Goal: Check status: Check status

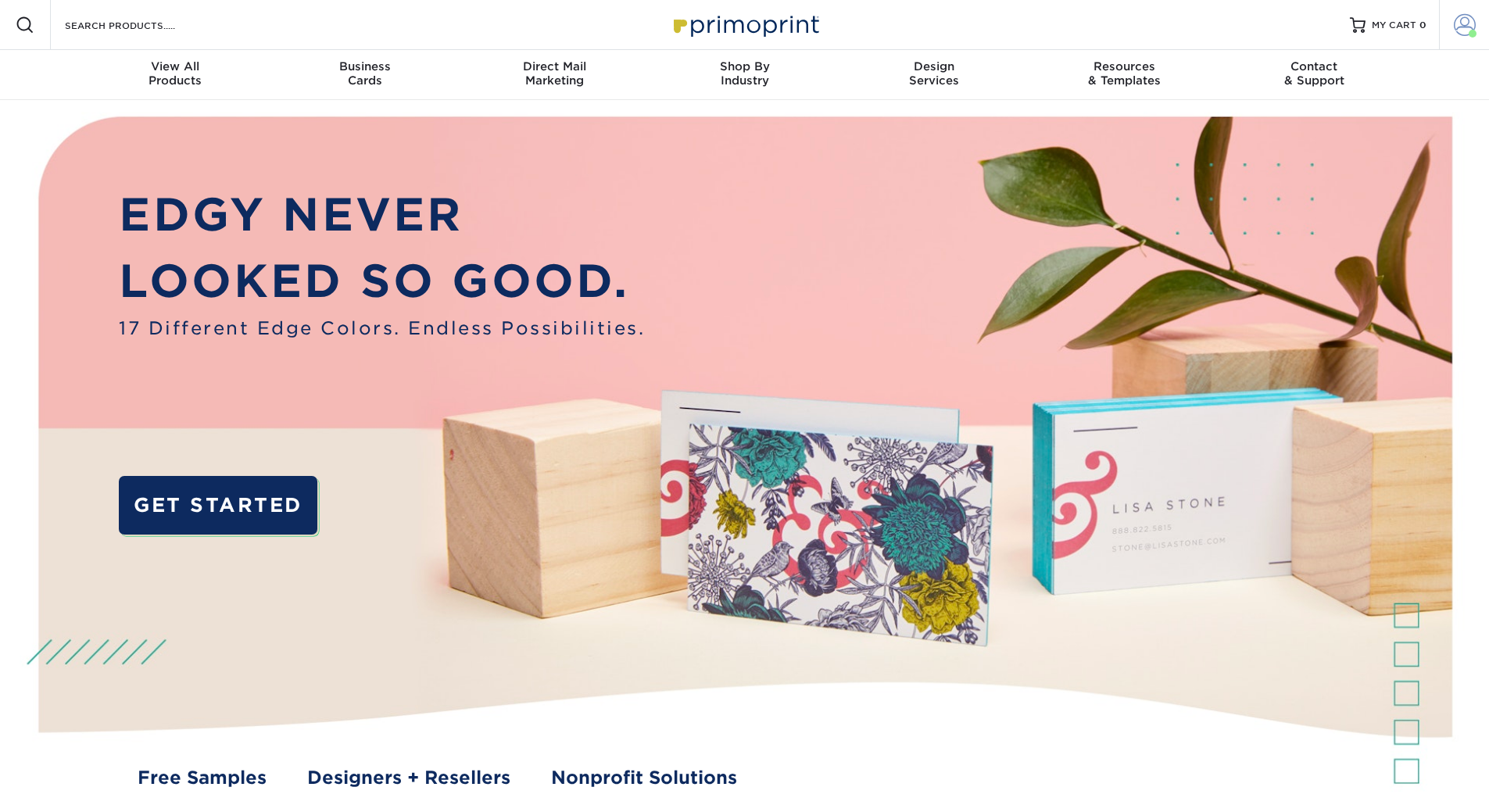
click at [1465, 17] on span at bounding box center [1464, 25] width 22 height 22
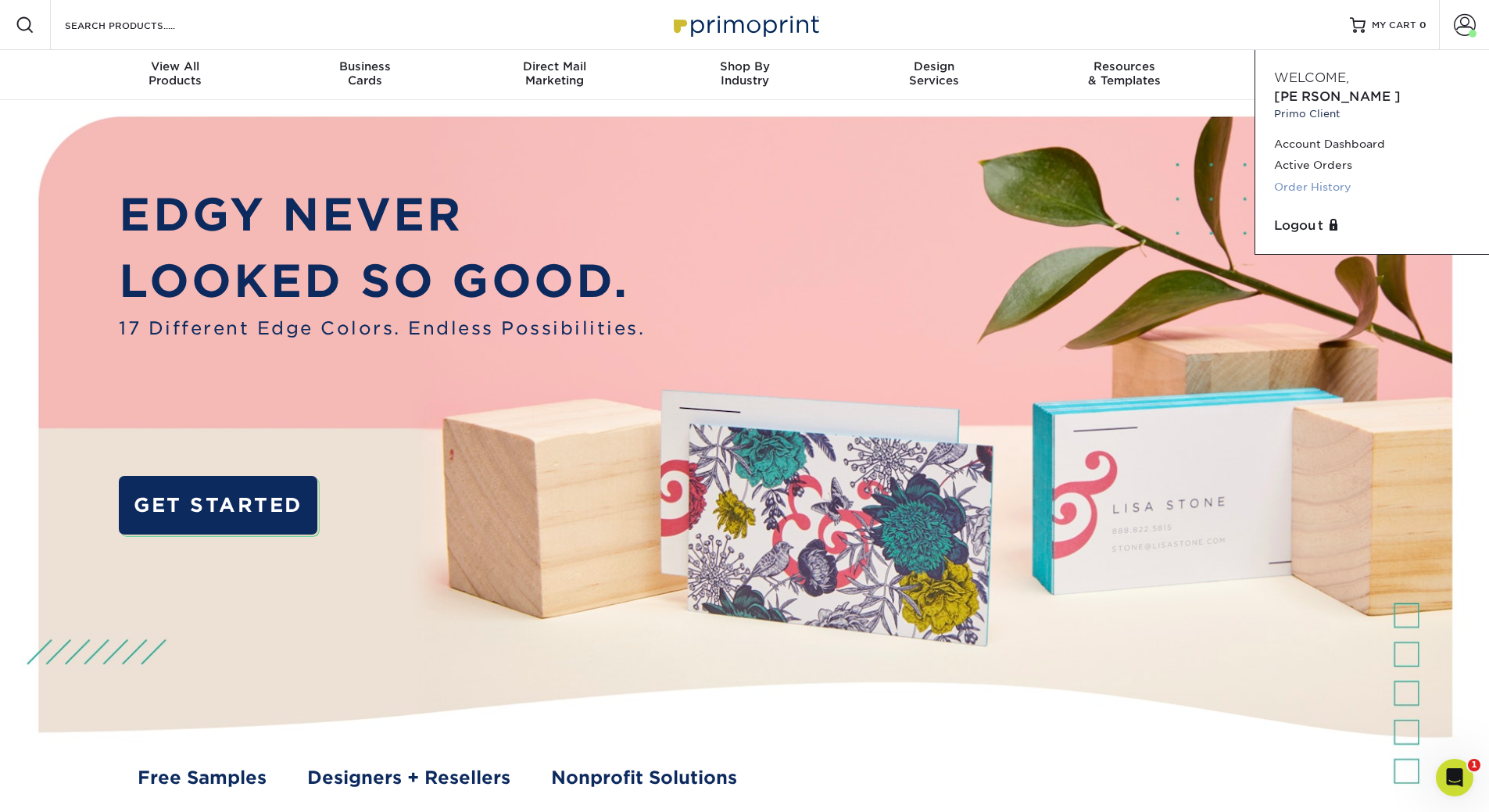
click at [1333, 177] on link "Order History" at bounding box center [1372, 187] width 197 height 21
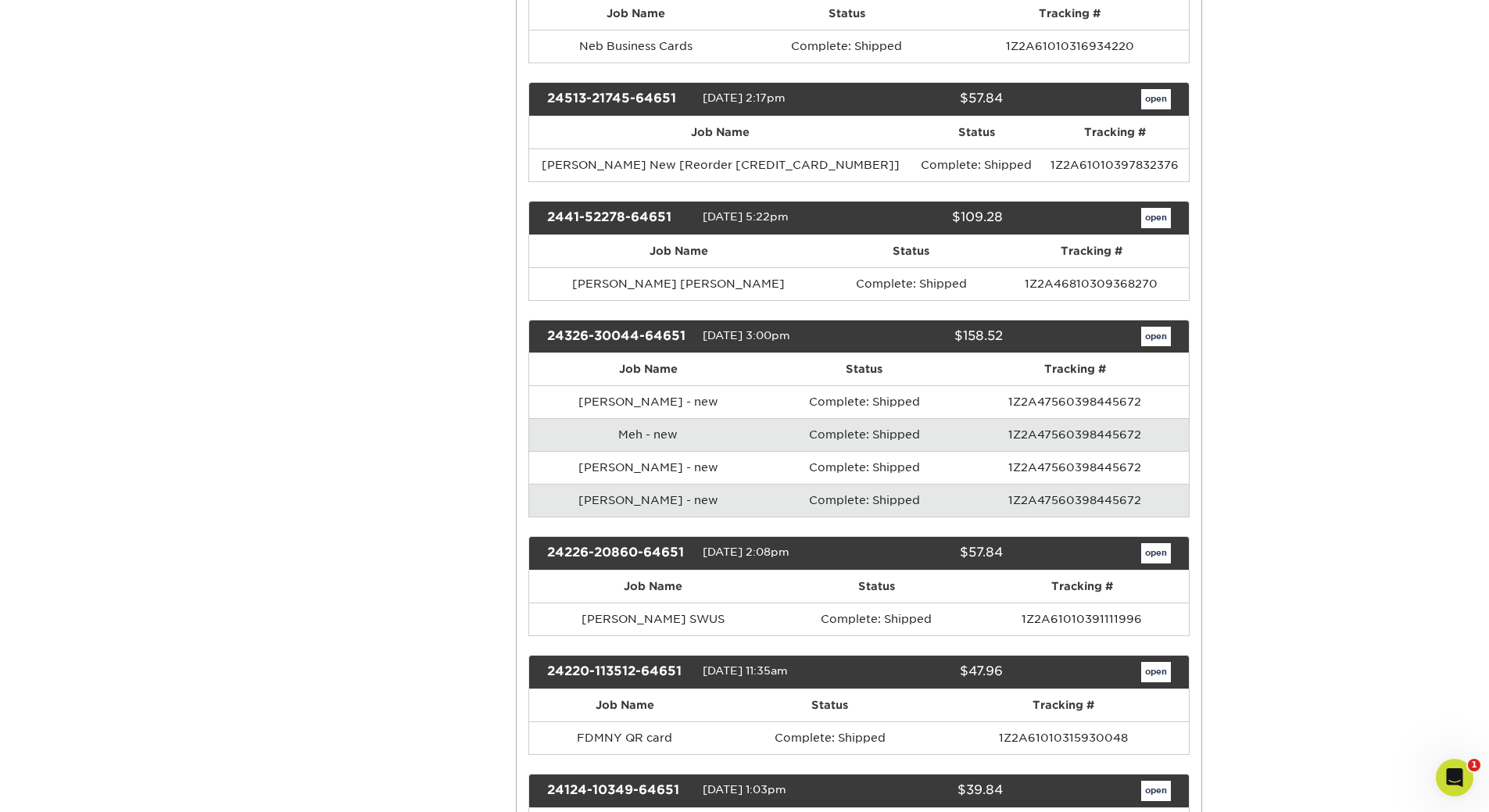
scroll to position [3203, 0]
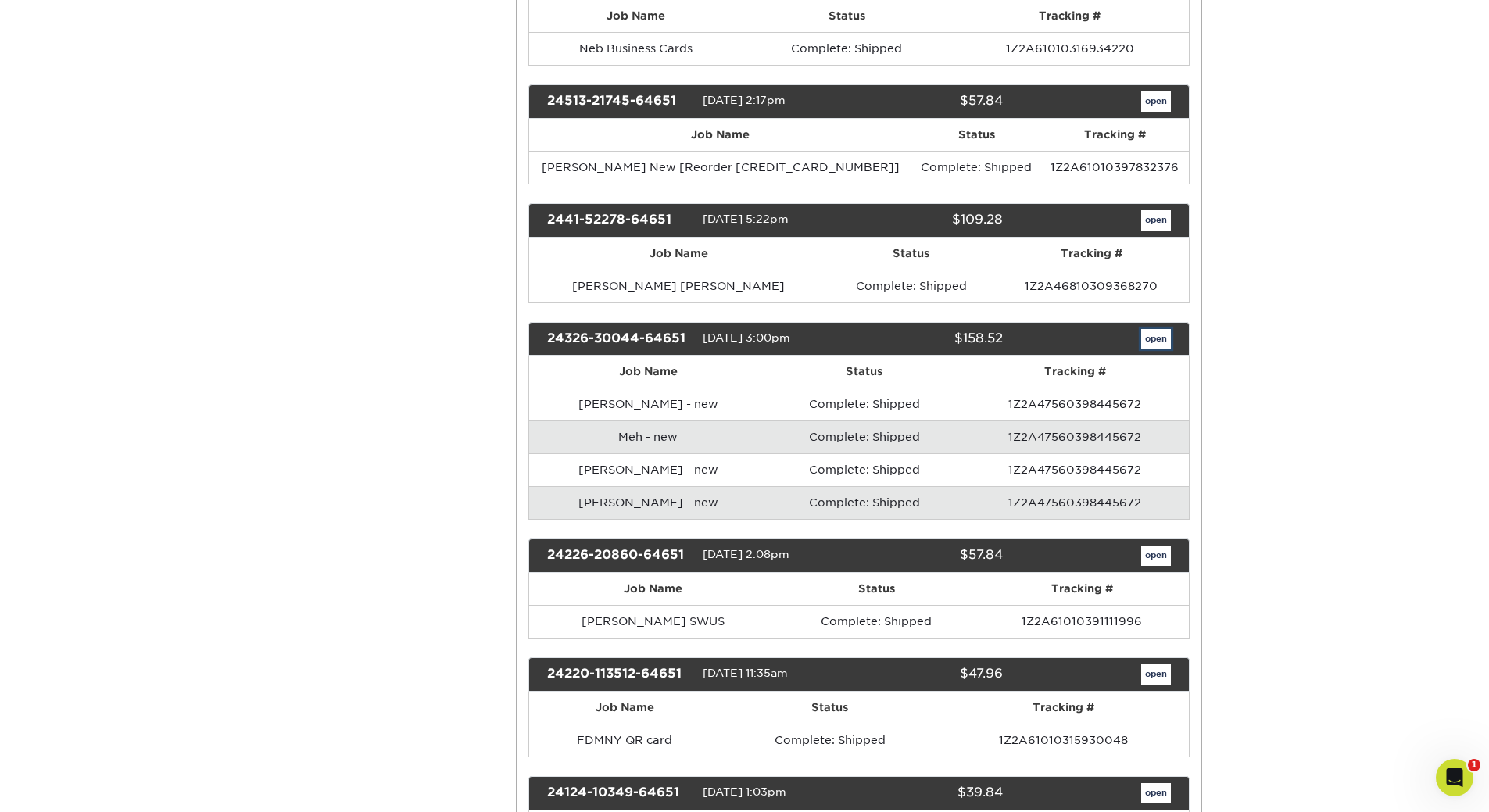
click at [1155, 340] on link "open" at bounding box center [1155, 339] width 29 height 21
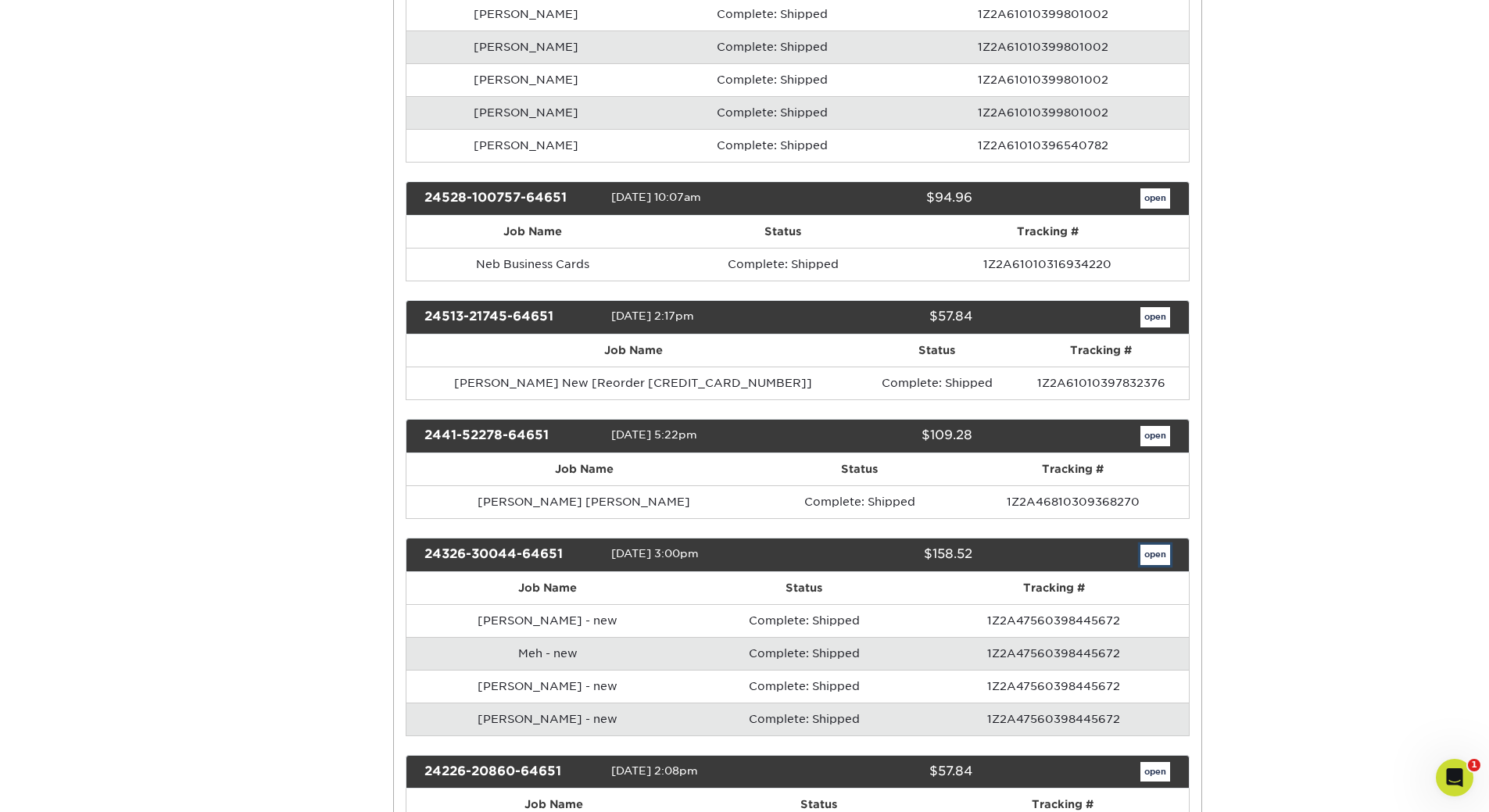
scroll to position [0, 0]
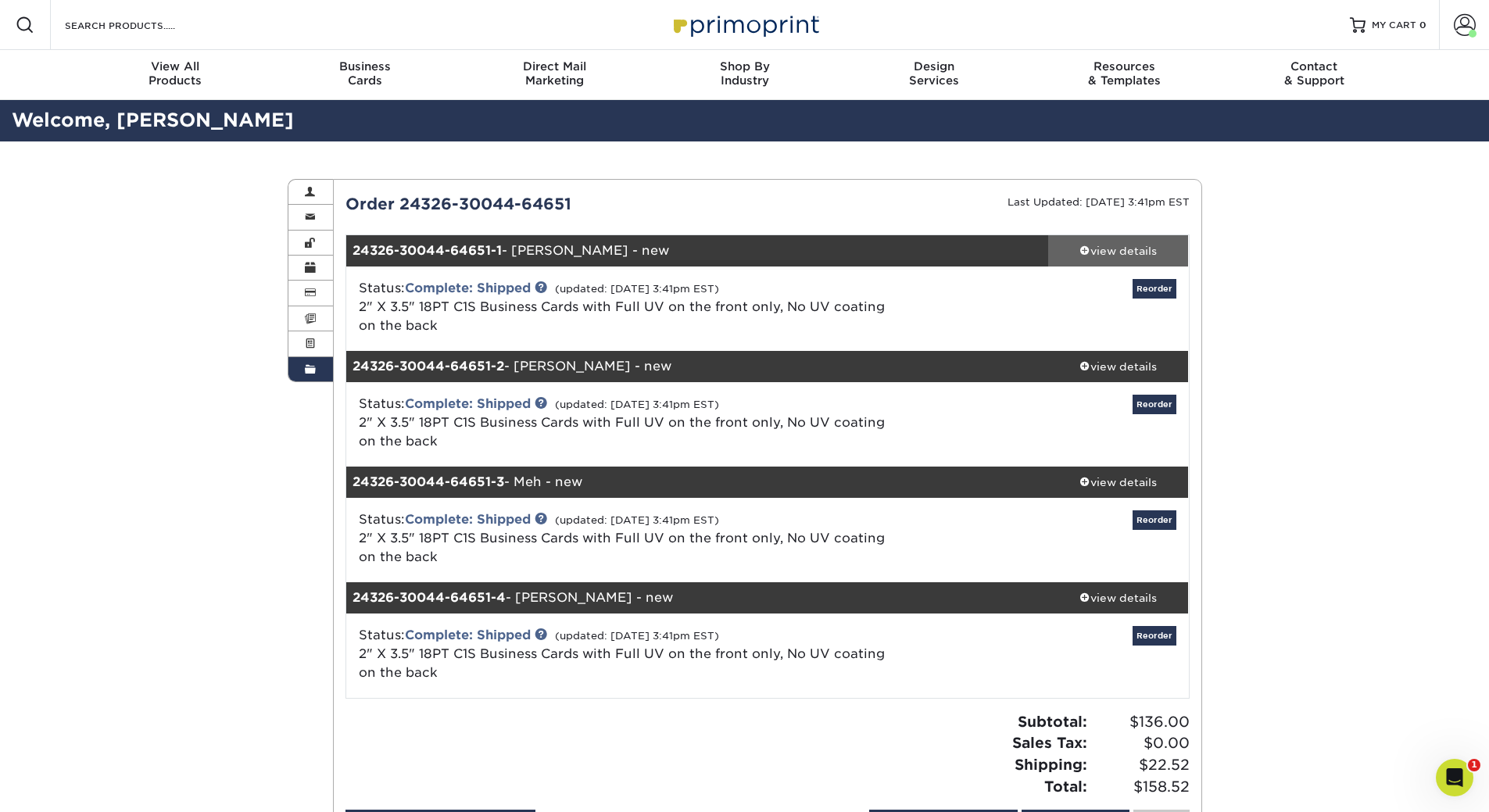
click at [1116, 249] on div "view details" at bounding box center [1117, 251] width 140 height 16
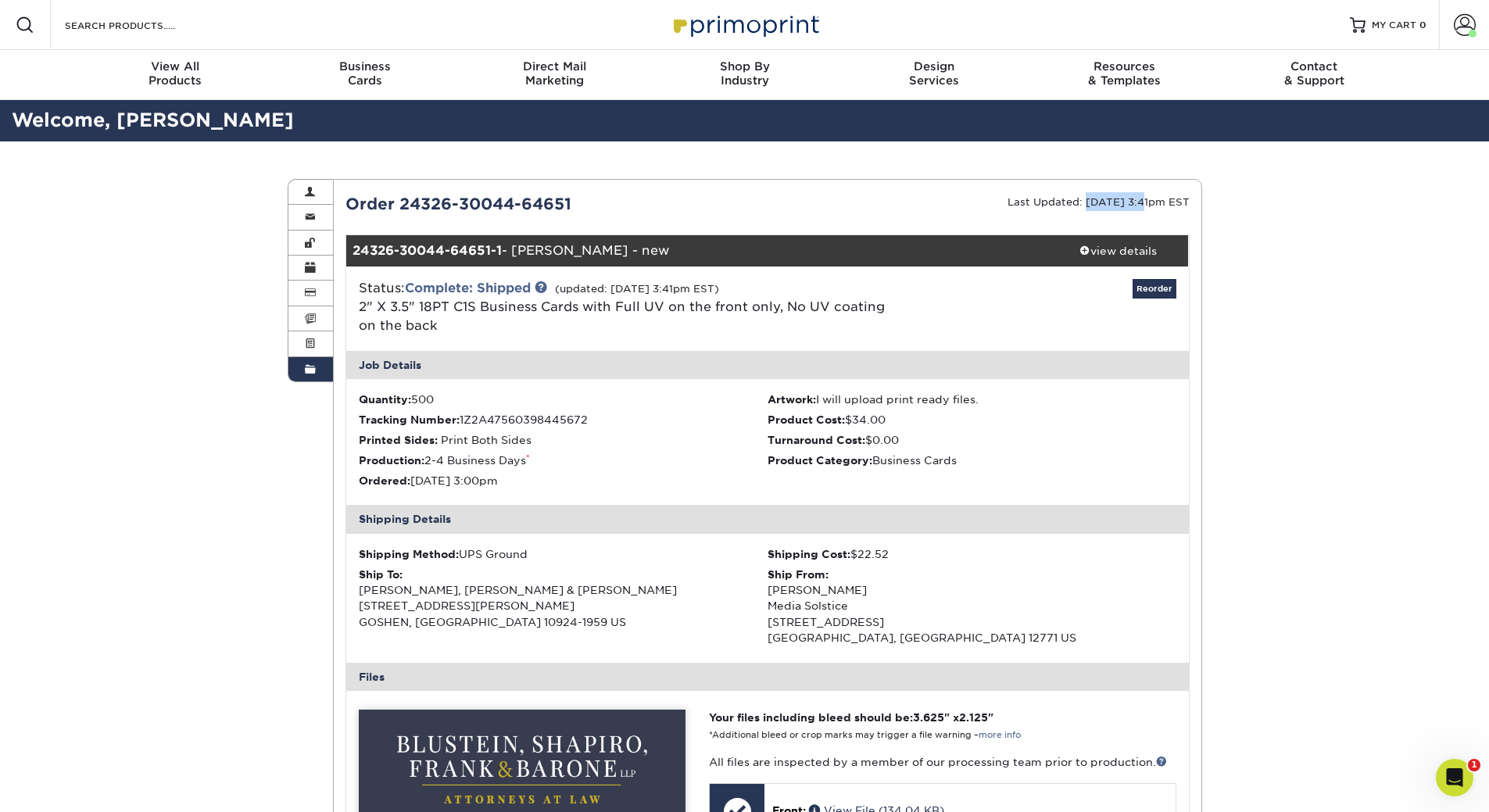
drag, startPoint x: 1125, startPoint y: 204, endPoint x: 1060, endPoint y: 200, distance: 65.1
click at [1060, 200] on small "Last Updated: 03/28/2024 3:41pm EST" at bounding box center [1098, 202] width 182 height 12
copy small "03/28/2024"
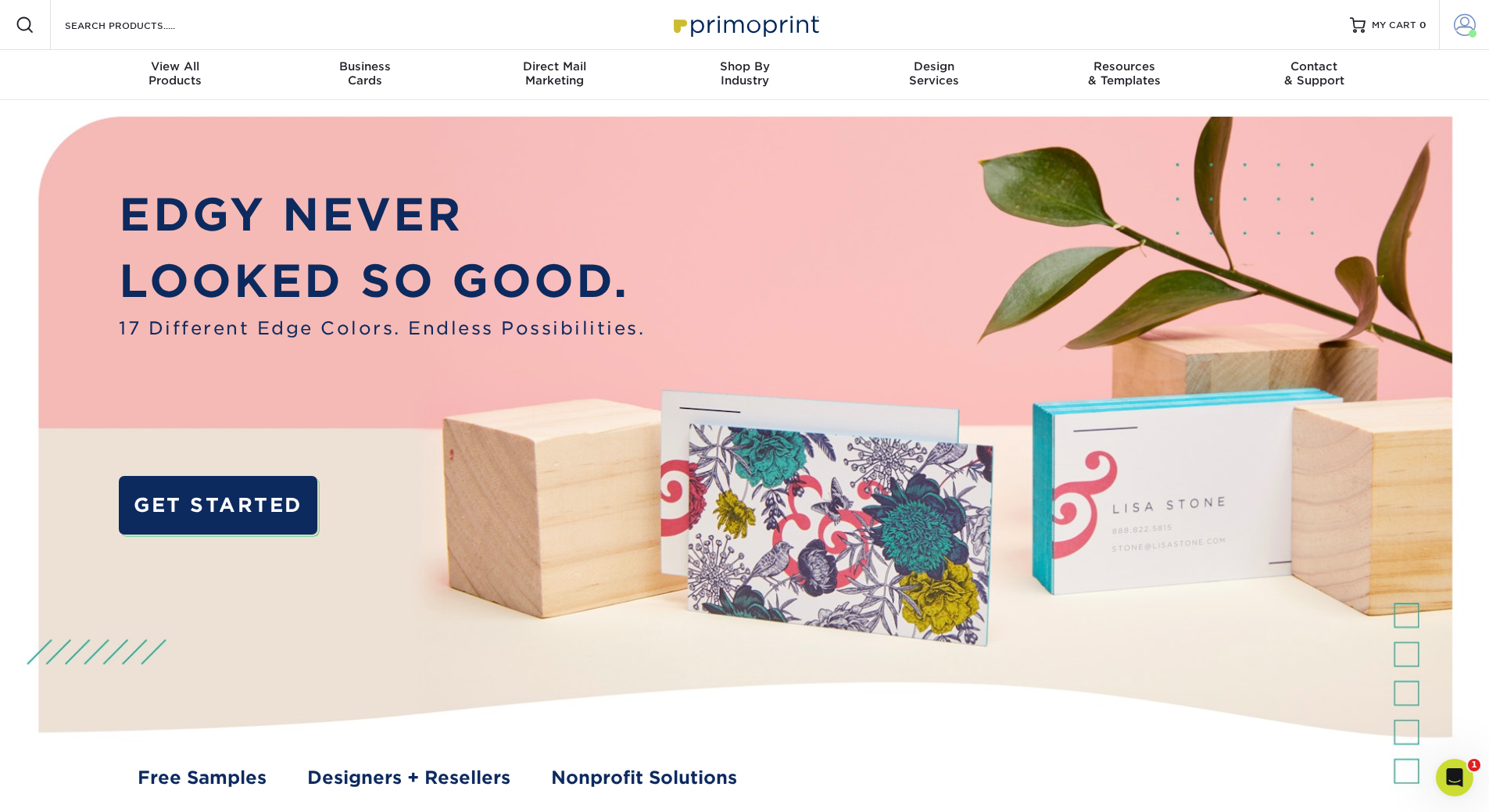
click at [1477, 19] on link "Account" at bounding box center [1463, 25] width 50 height 50
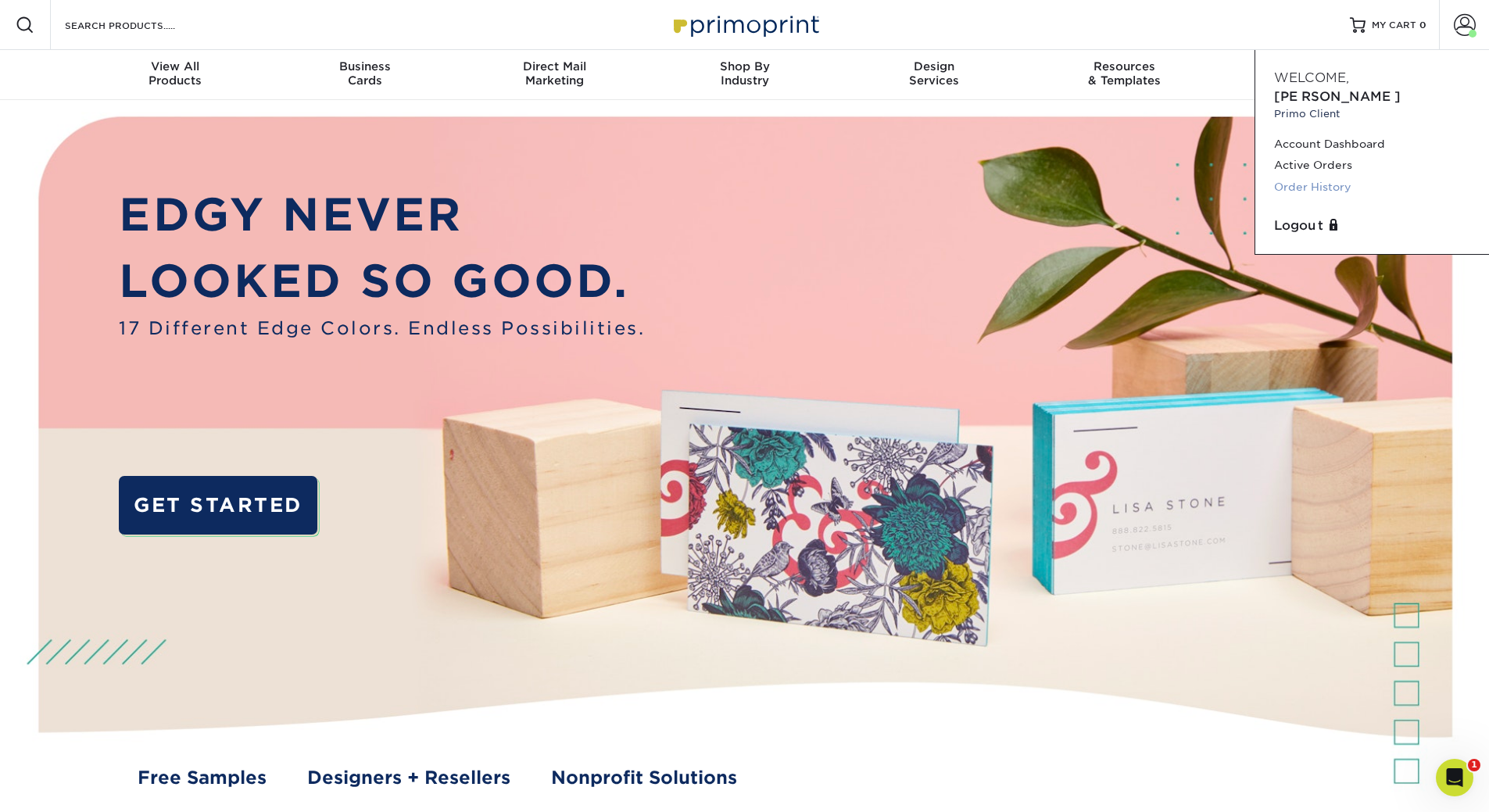
click at [1344, 177] on link "Order History" at bounding box center [1372, 187] width 197 height 21
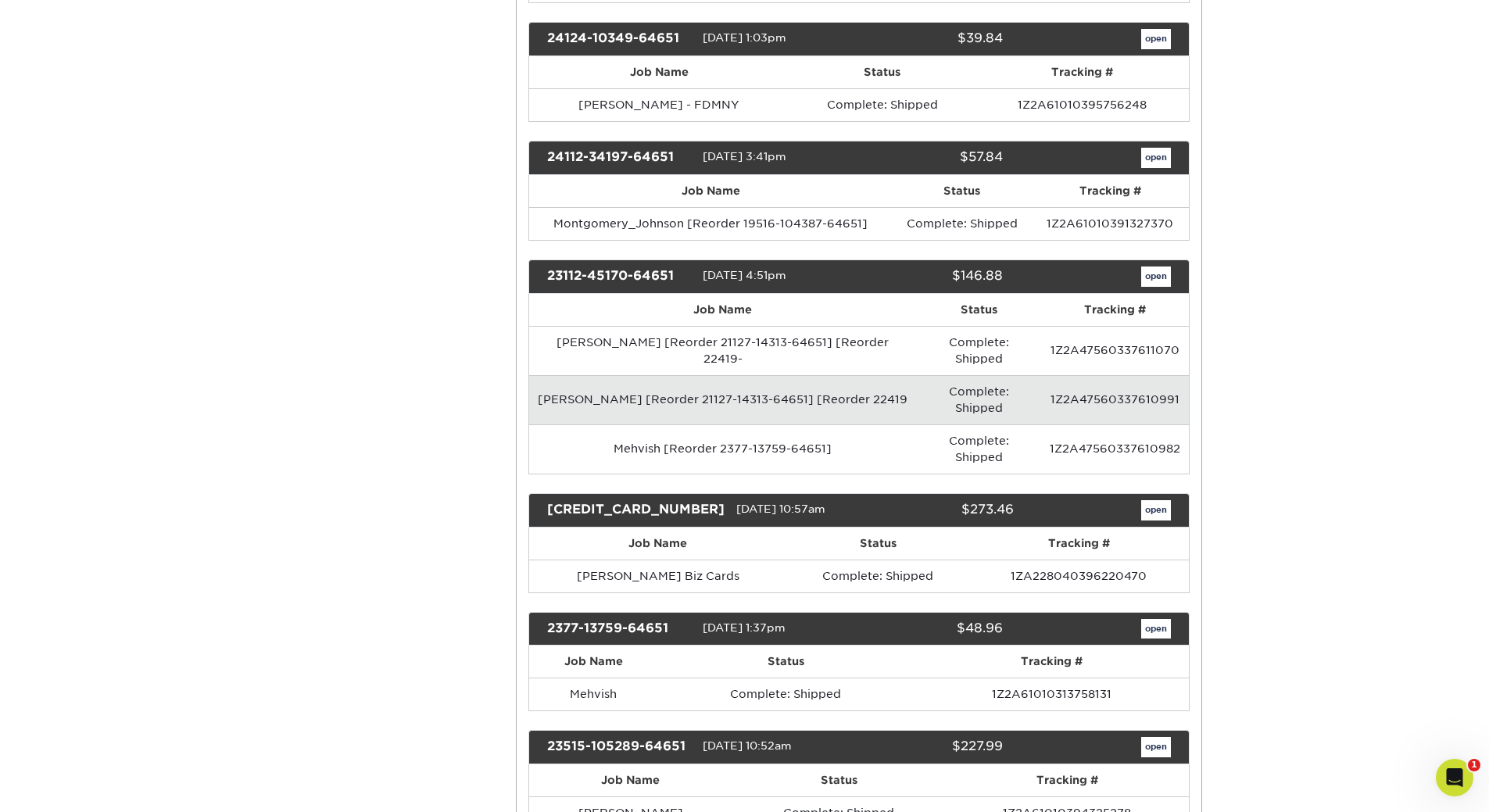
scroll to position [3984, 0]
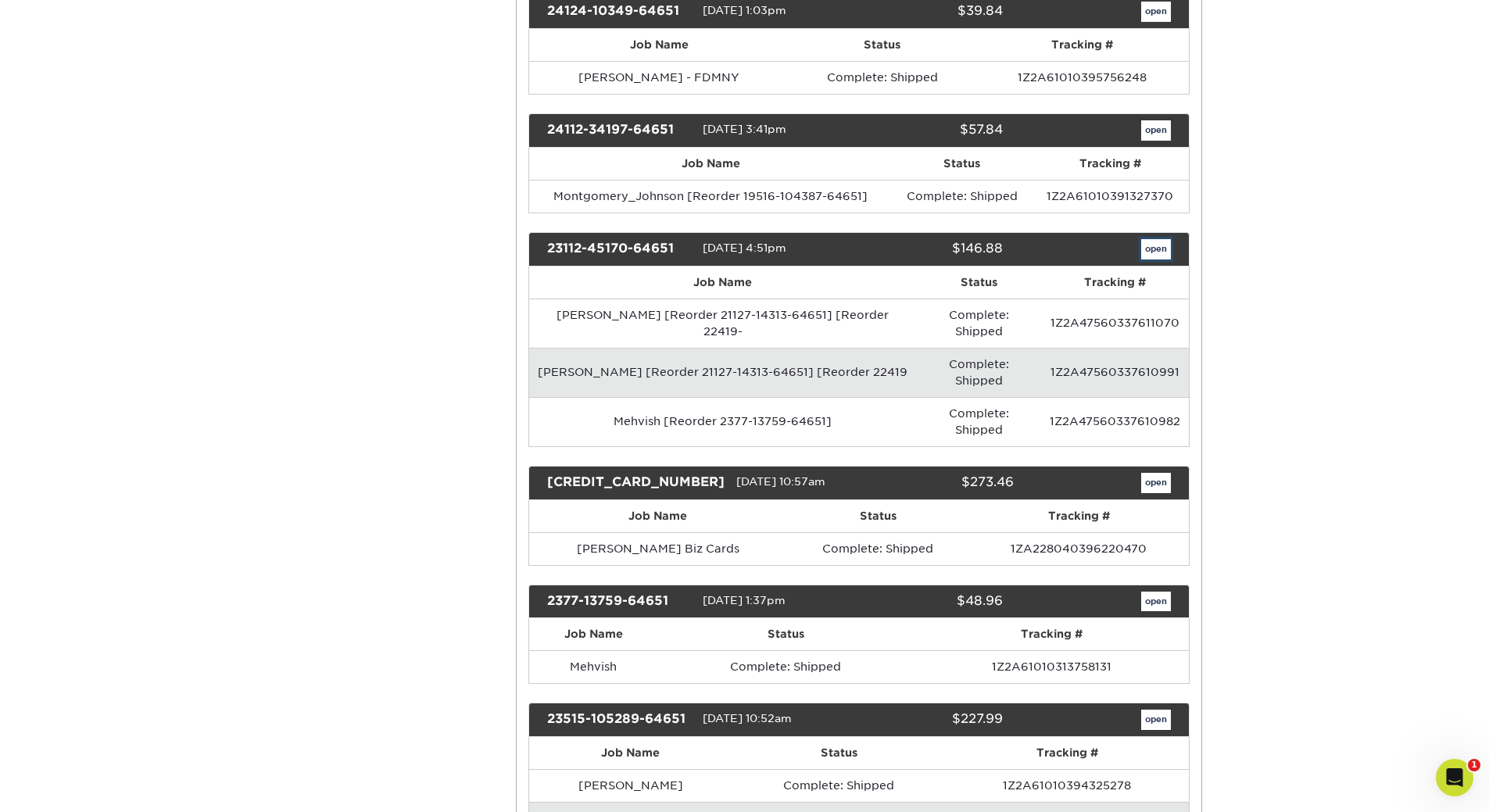
click at [1155, 249] on link "open" at bounding box center [1155, 250] width 29 height 21
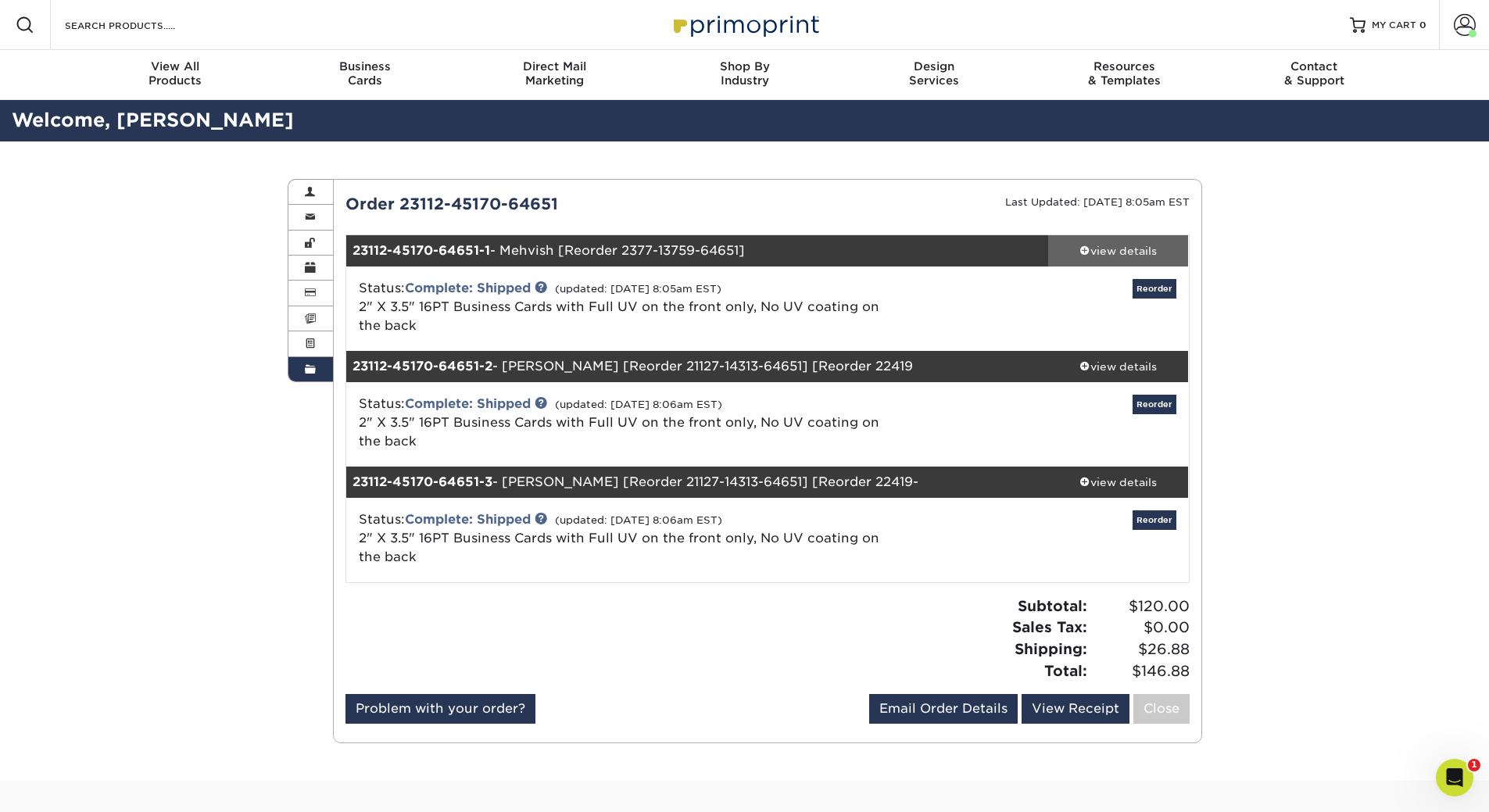
click at [1095, 255] on div "view details" at bounding box center [1117, 251] width 140 height 16
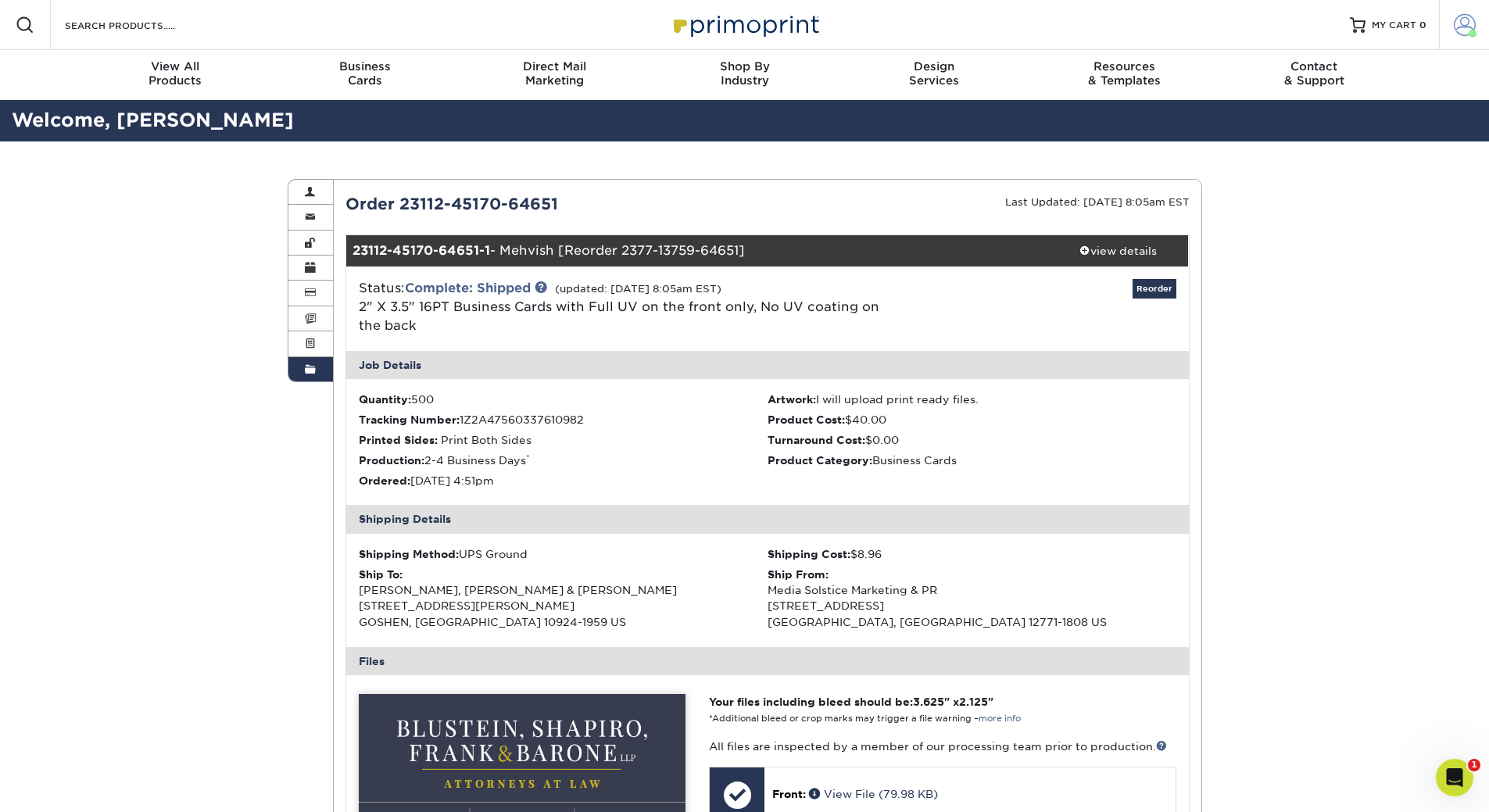
click at [1460, 29] on span at bounding box center [1464, 25] width 22 height 22
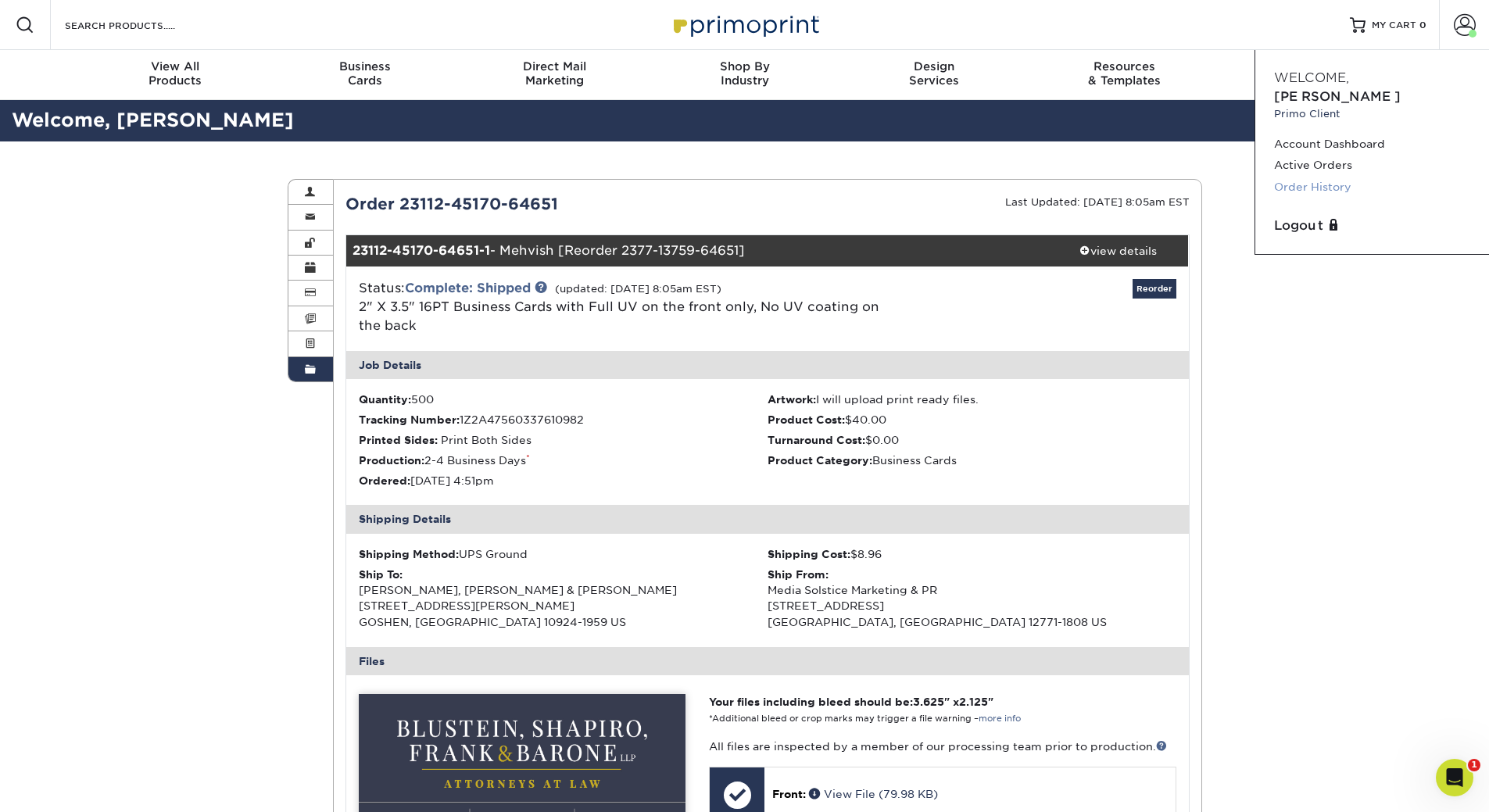
click at [1323, 177] on link "Order History" at bounding box center [1372, 187] width 197 height 21
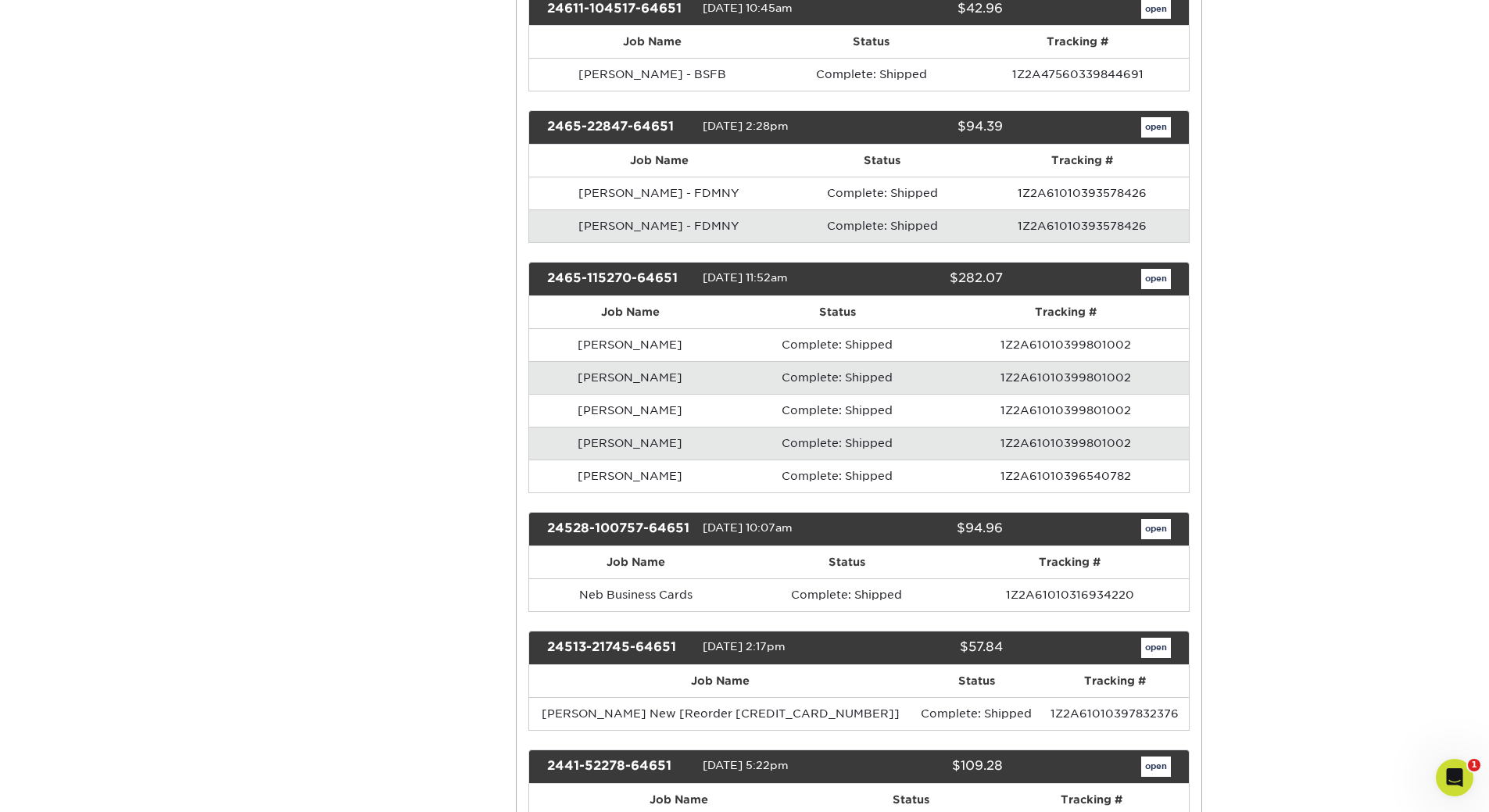
scroll to position [2734, 0]
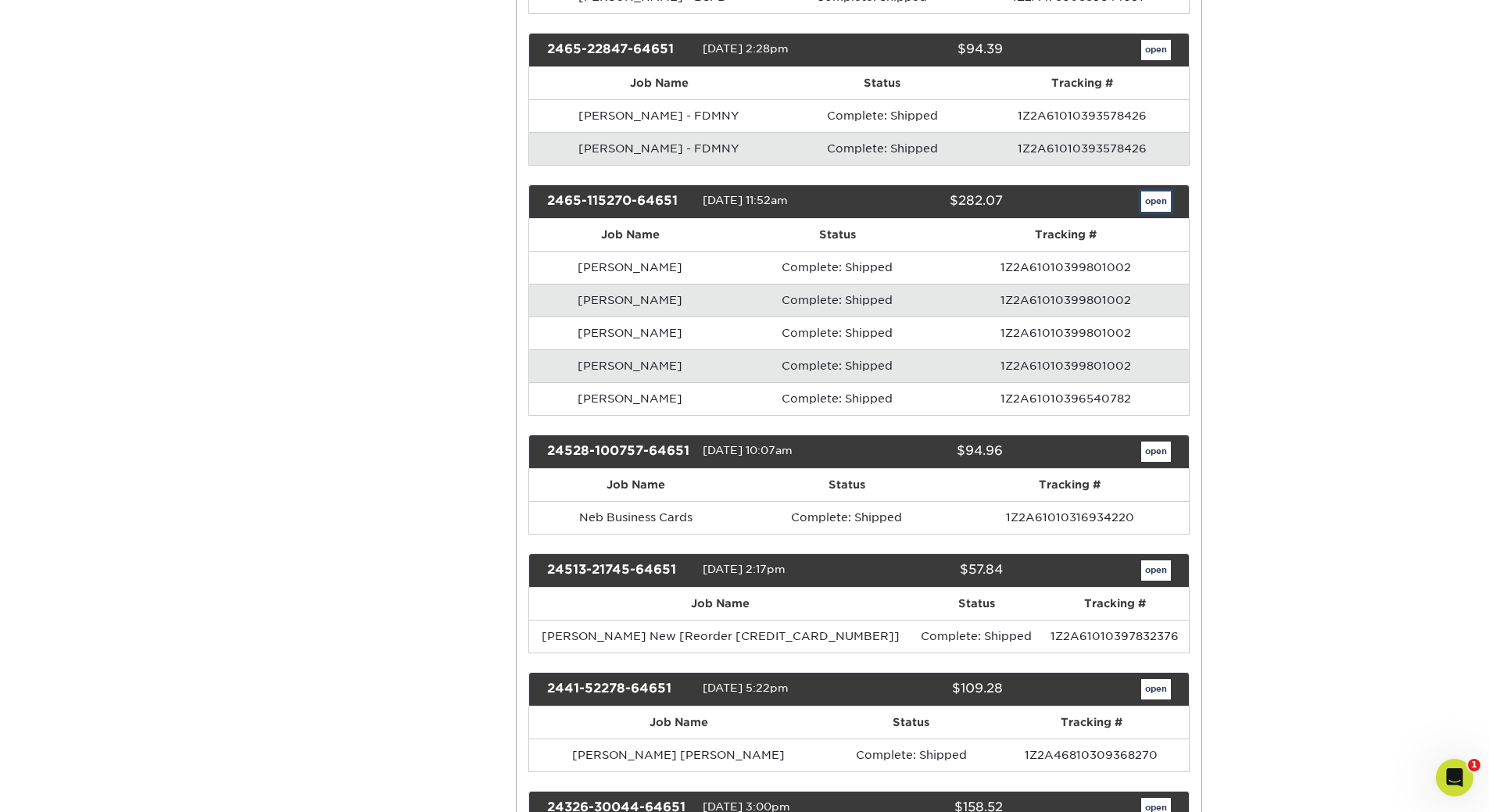
click at [1151, 202] on link "open" at bounding box center [1155, 202] width 29 height 21
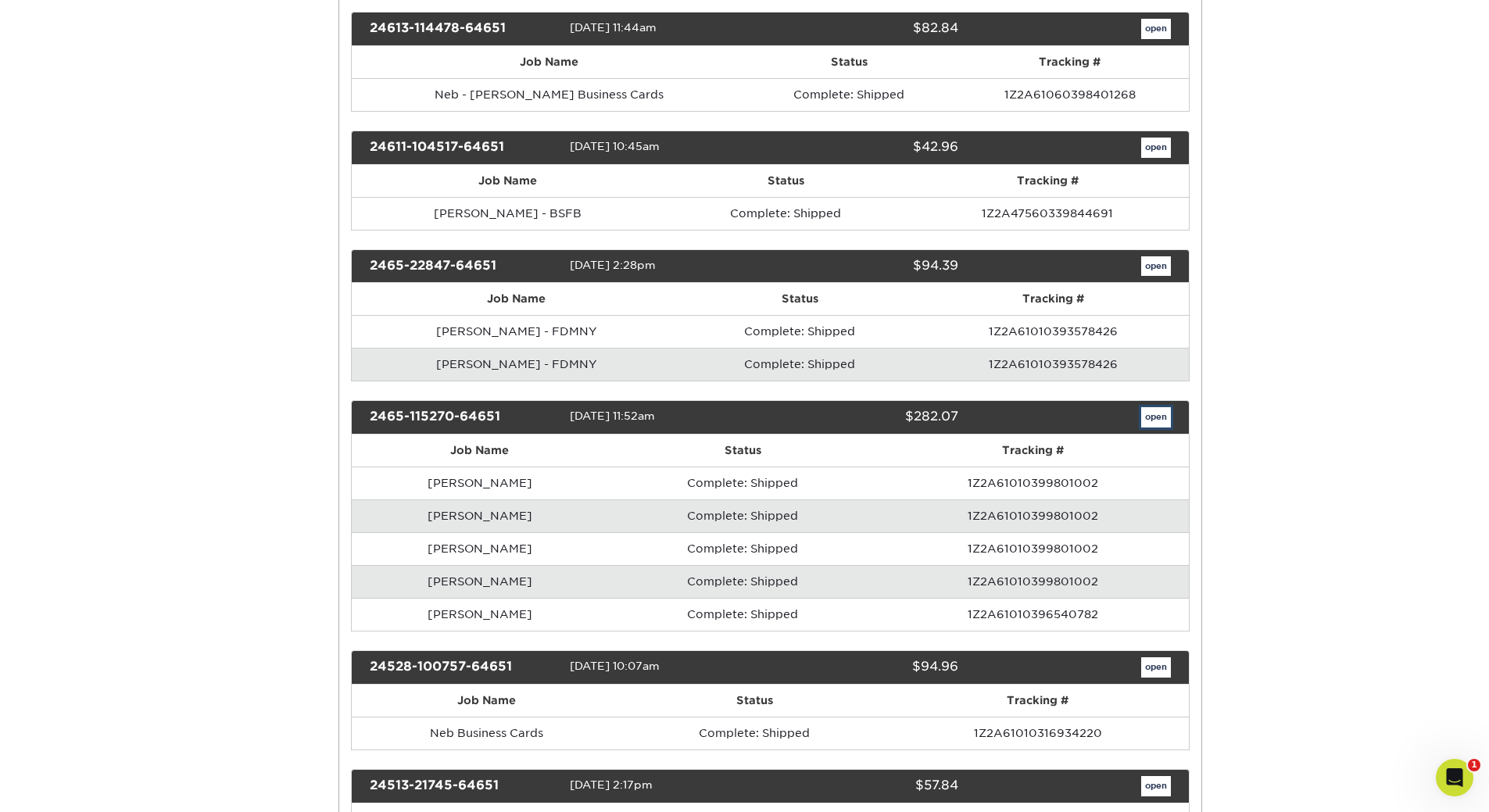
scroll to position [0, 0]
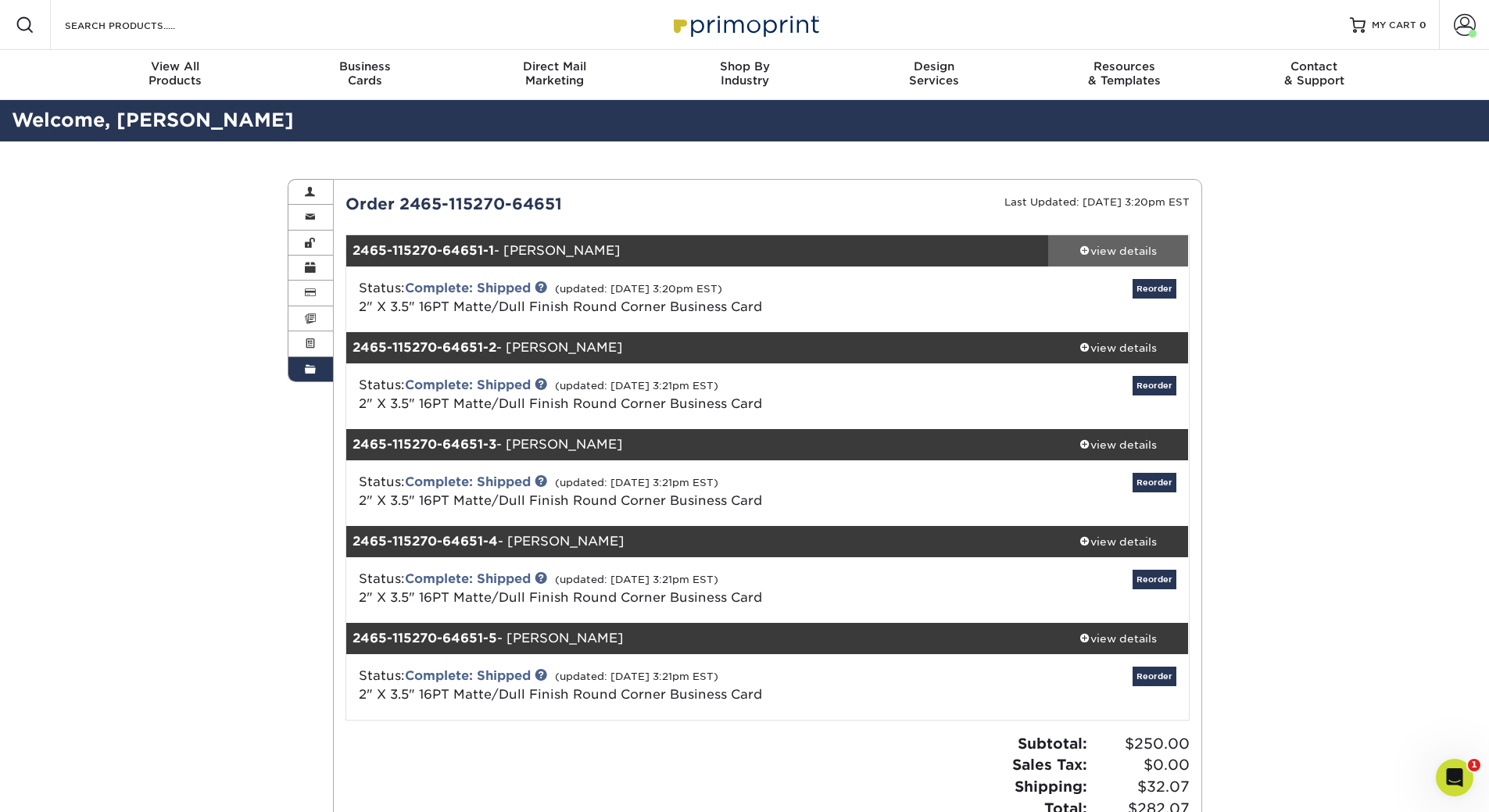
click at [1141, 251] on div "view details" at bounding box center [1117, 251] width 140 height 16
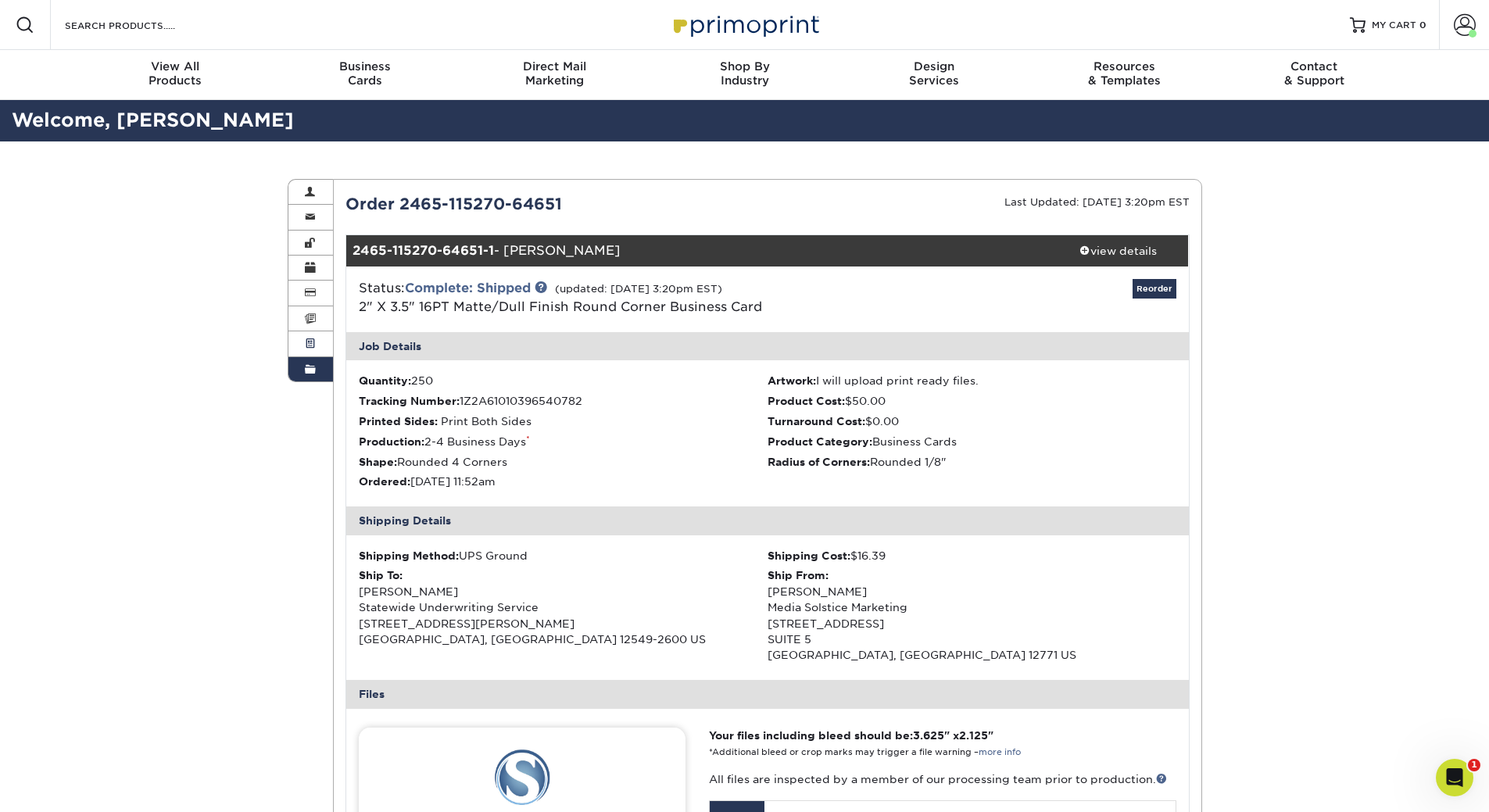
click at [313, 341] on span at bounding box center [311, 344] width 11 height 13
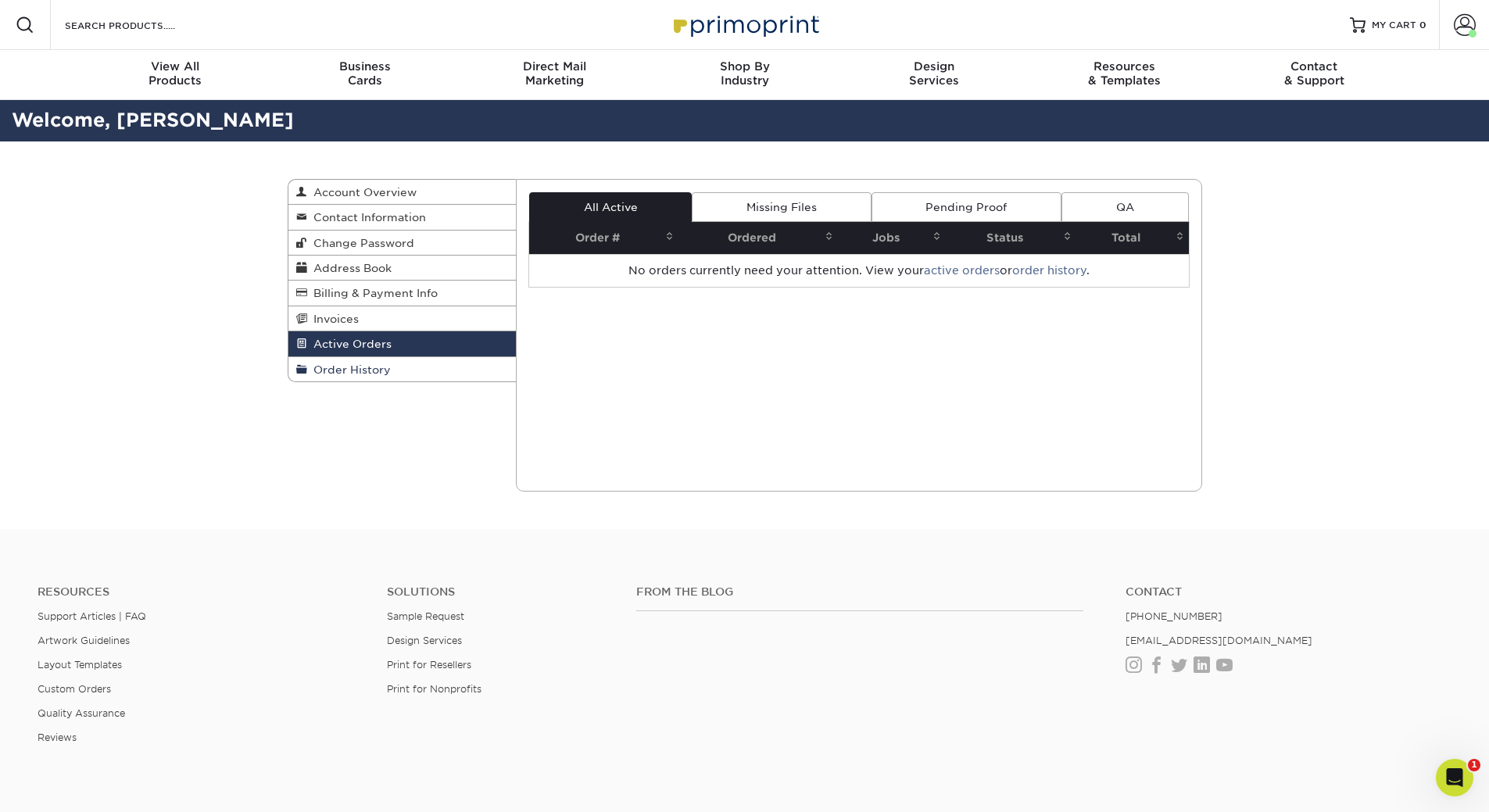
click at [326, 364] on span "Order History" at bounding box center [349, 370] width 84 height 13
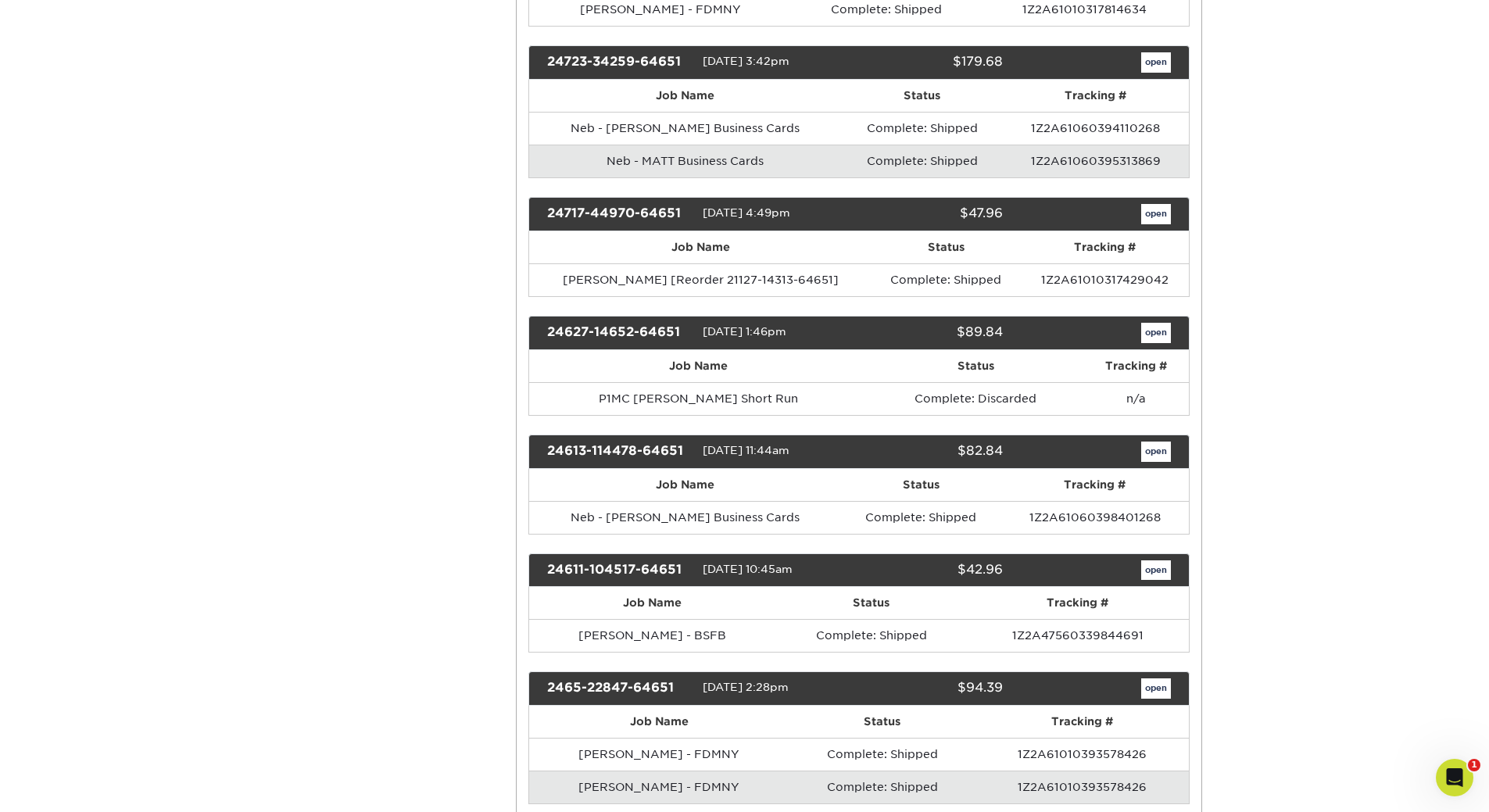
scroll to position [2109, 0]
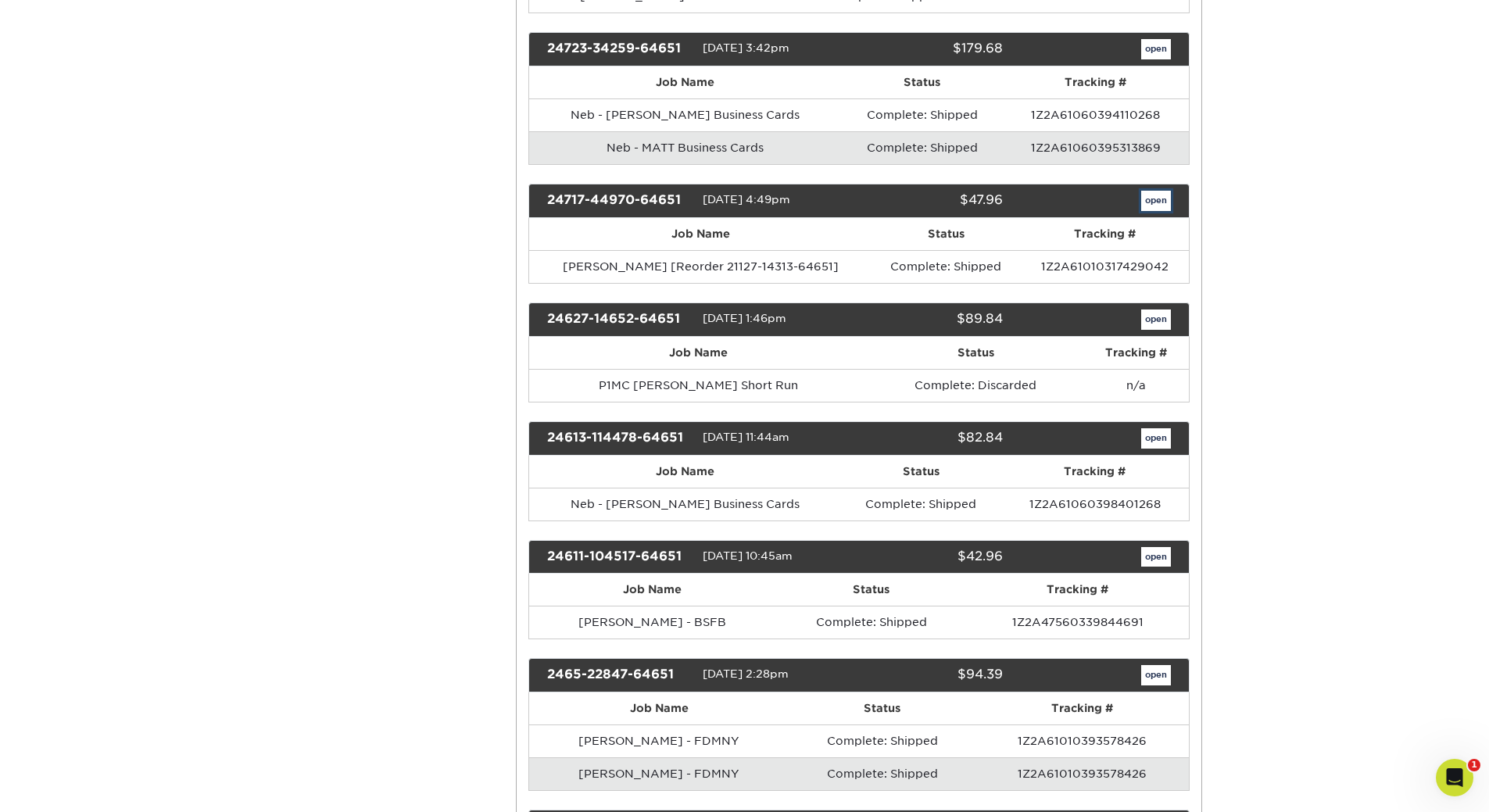
click at [1157, 197] on link "open" at bounding box center [1155, 201] width 29 height 21
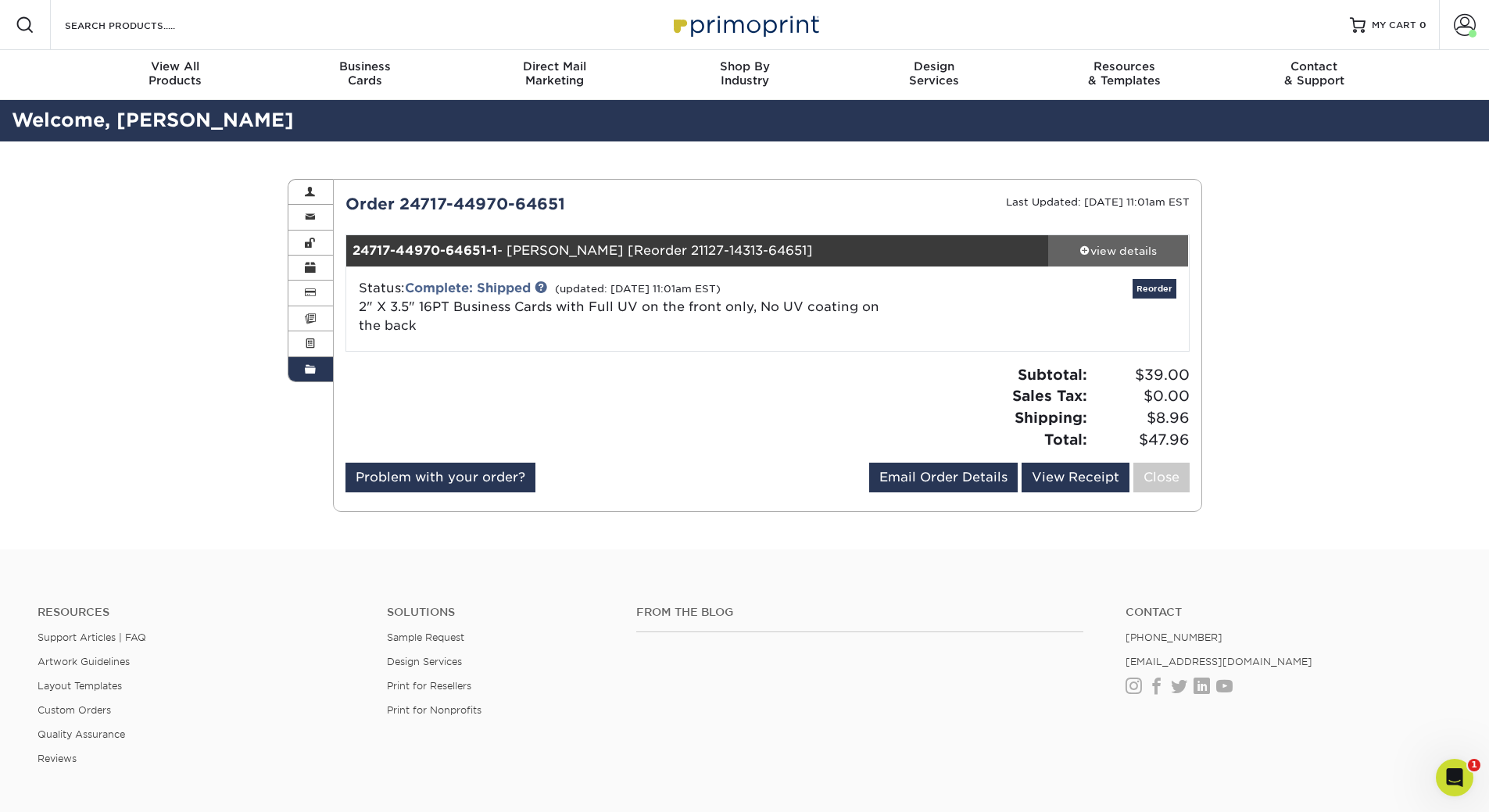
click at [1104, 248] on div "view details" at bounding box center [1117, 251] width 140 height 16
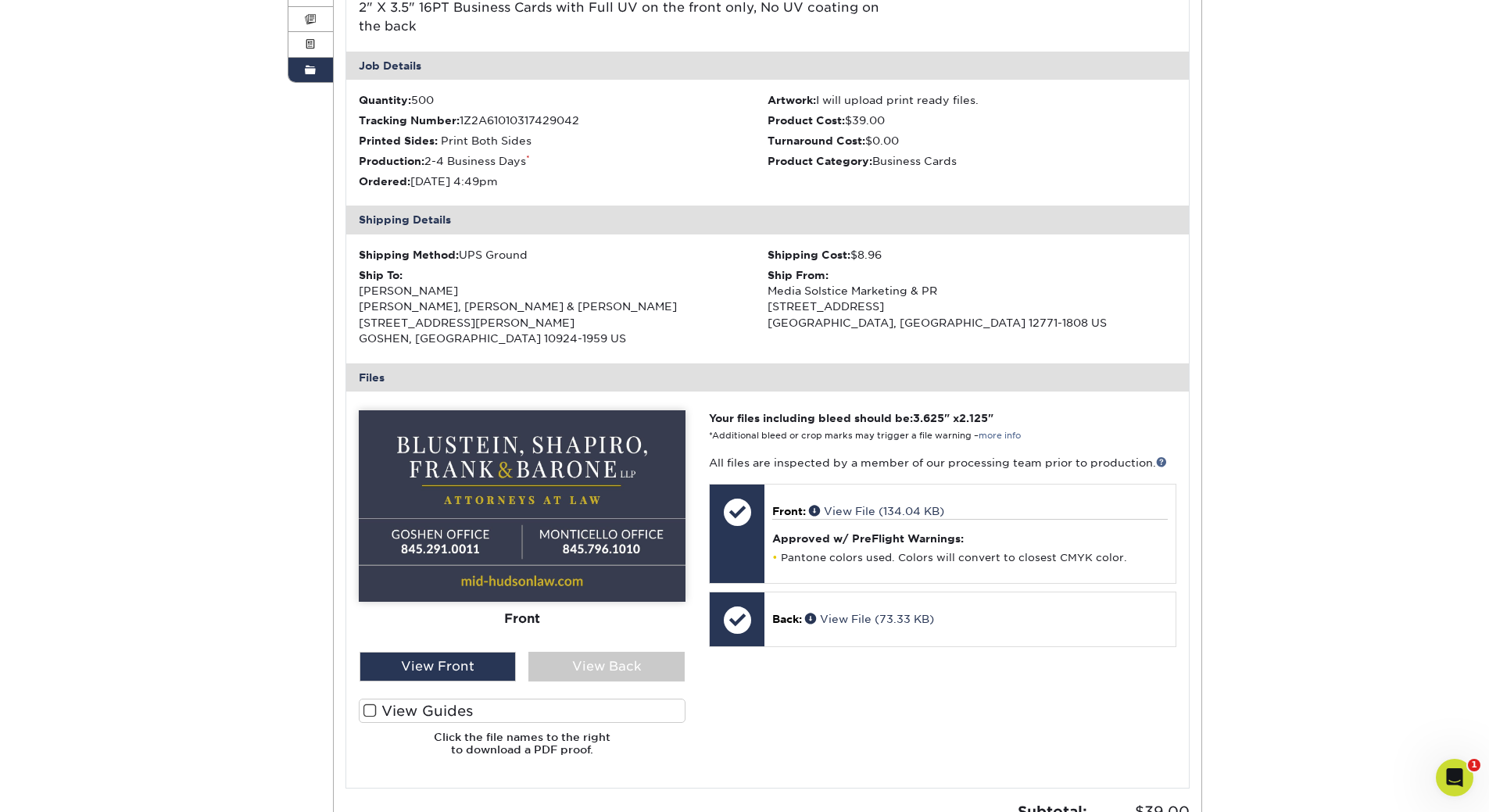
scroll to position [312, 0]
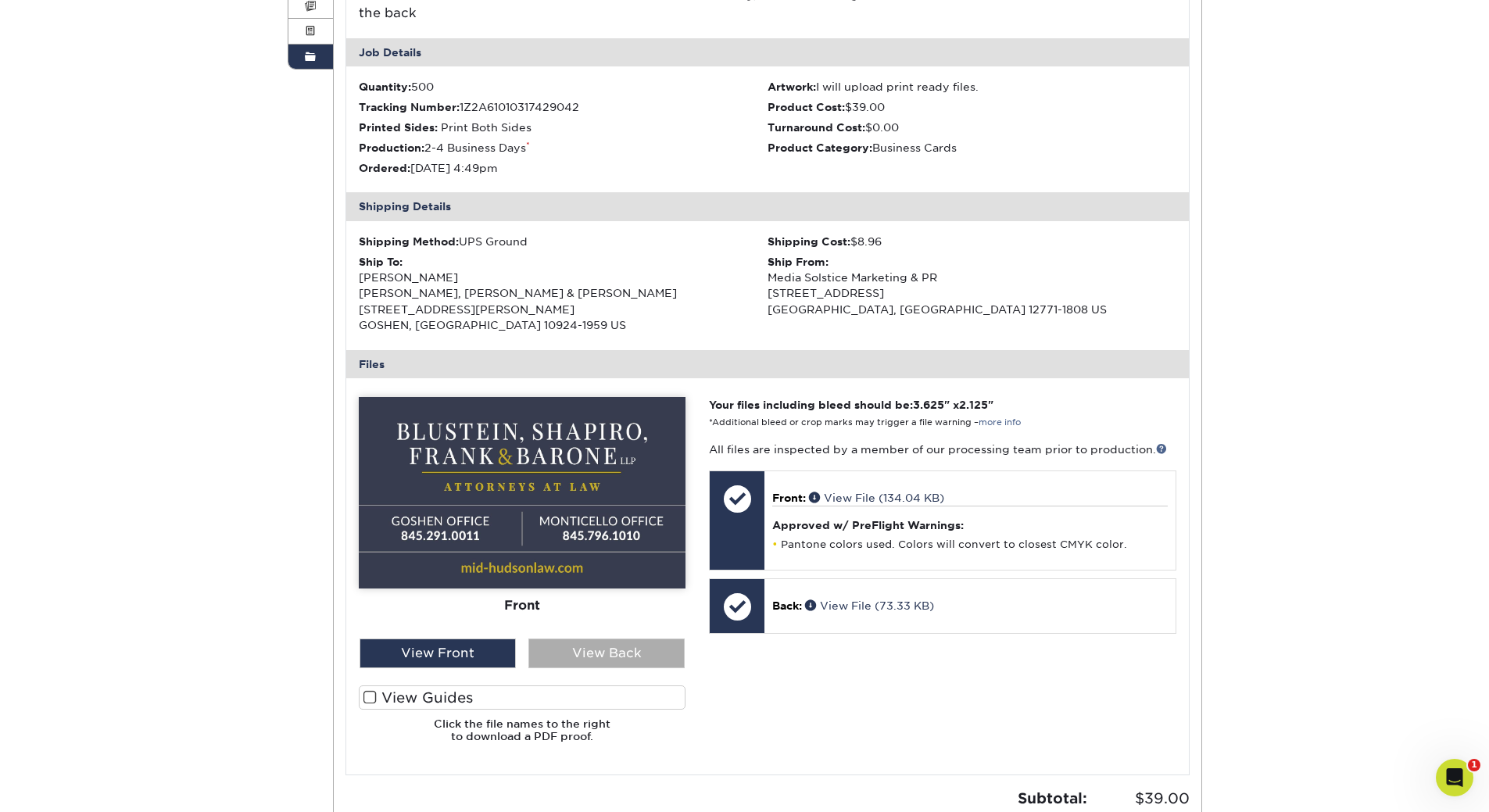
click at [578, 648] on div "View Back" at bounding box center [606, 653] width 156 height 29
